Goal: Task Accomplishment & Management: Manage account settings

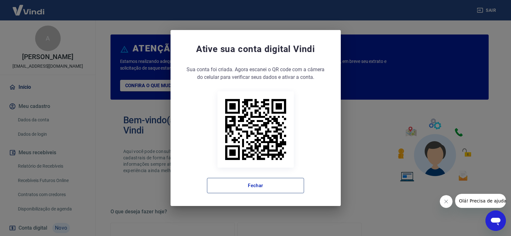
click at [257, 186] on button "Fechar" at bounding box center [255, 185] width 97 height 15
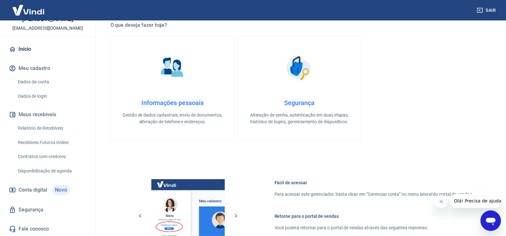
scroll to position [224, 0]
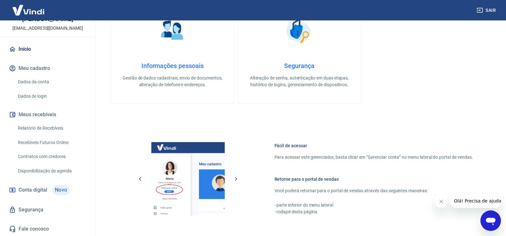
click at [39, 81] on link "Dados da conta" at bounding box center [51, 81] width 73 height 13
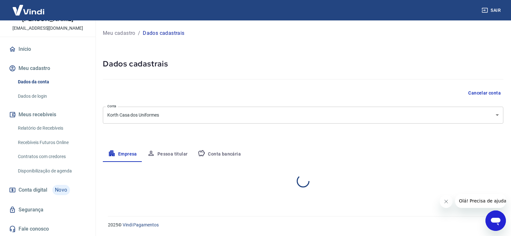
select select "MG"
select select "business"
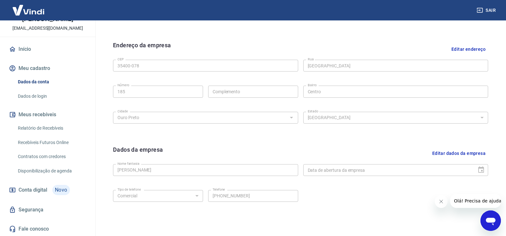
scroll to position [45, 0]
click at [33, 209] on link "Segurança" at bounding box center [48, 210] width 80 height 14
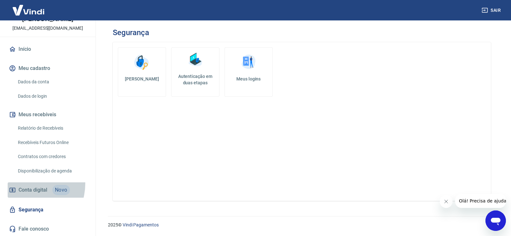
click at [27, 184] on link "Conta digital Novo" at bounding box center [48, 189] width 80 height 15
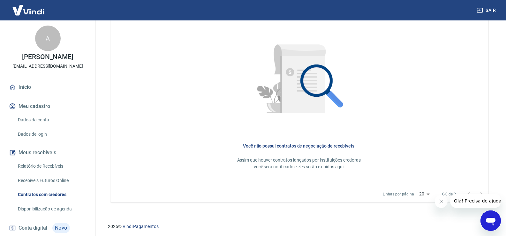
scroll to position [290, 0]
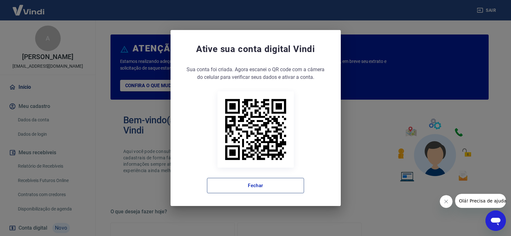
click at [273, 192] on button "Fechar" at bounding box center [255, 185] width 97 height 15
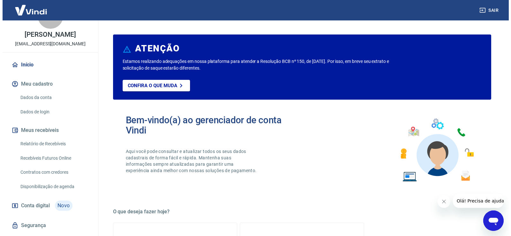
scroll to position [45, 0]
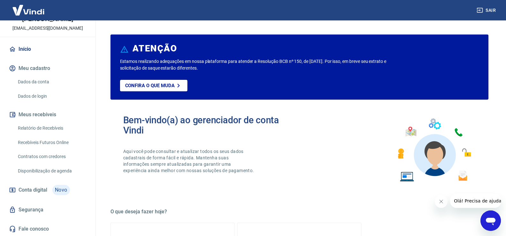
click at [41, 208] on link "Segurança" at bounding box center [48, 210] width 80 height 14
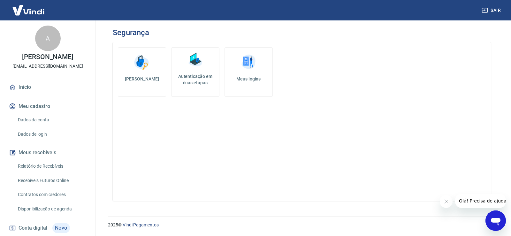
click at [36, 94] on link "Início" at bounding box center [48, 87] width 80 height 14
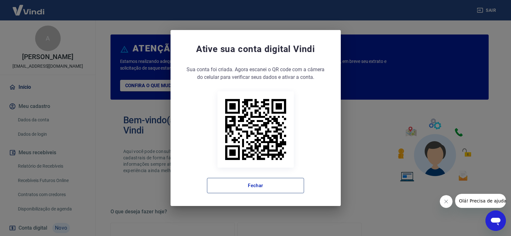
drag, startPoint x: 235, startPoint y: 186, endPoint x: 241, endPoint y: 181, distance: 8.2
click at [235, 186] on button "Fechar" at bounding box center [255, 185] width 97 height 15
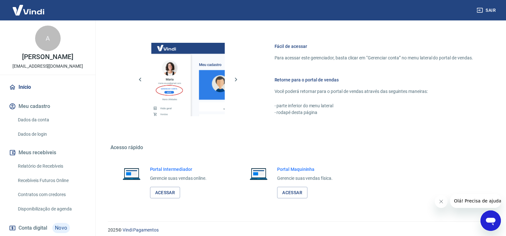
scroll to position [328, 0]
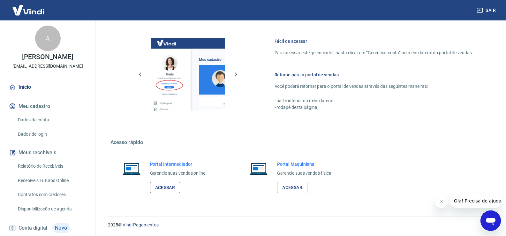
click at [160, 189] on link "Acessar" at bounding box center [165, 188] width 30 height 12
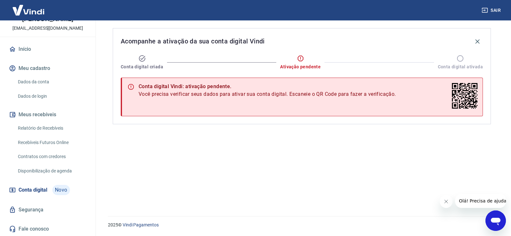
scroll to position [45, 0]
